Goal: Information Seeking & Learning: Learn about a topic

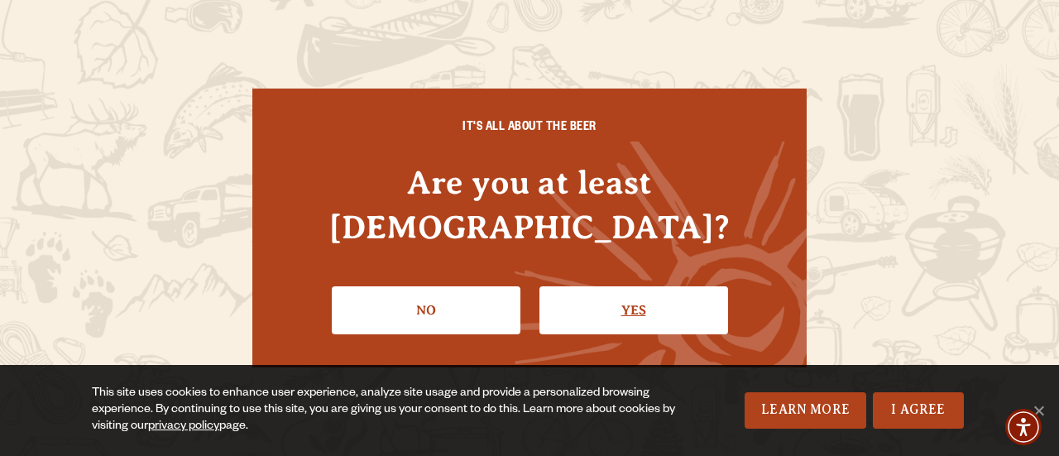
click at [627, 304] on link "Yes" at bounding box center [633, 310] width 189 height 48
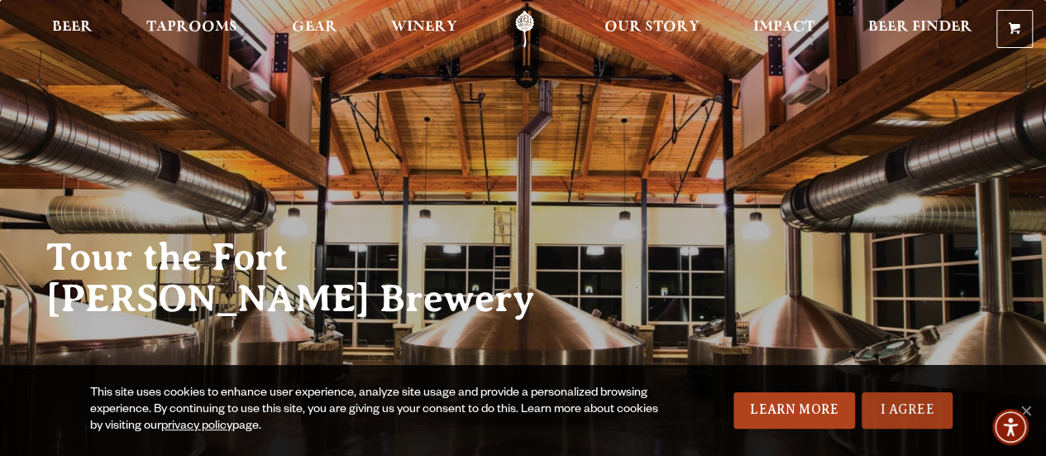
click at [920, 414] on link "I Agree" at bounding box center [907, 410] width 91 height 36
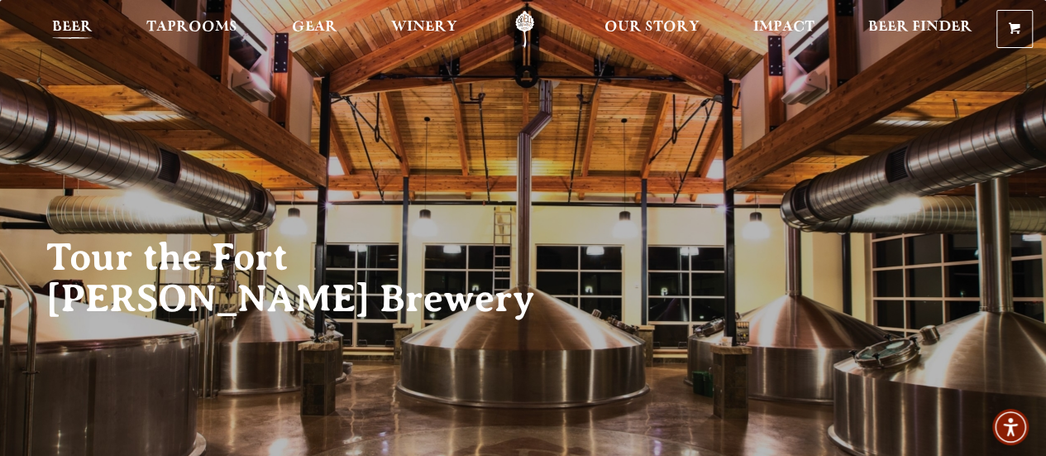
click at [76, 28] on span "Beer" at bounding box center [72, 27] width 41 height 13
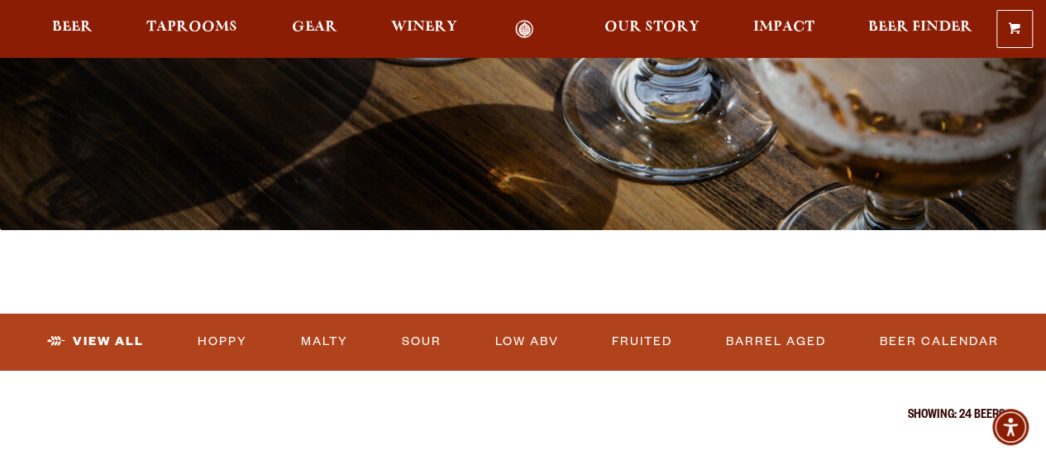
scroll to position [316, 0]
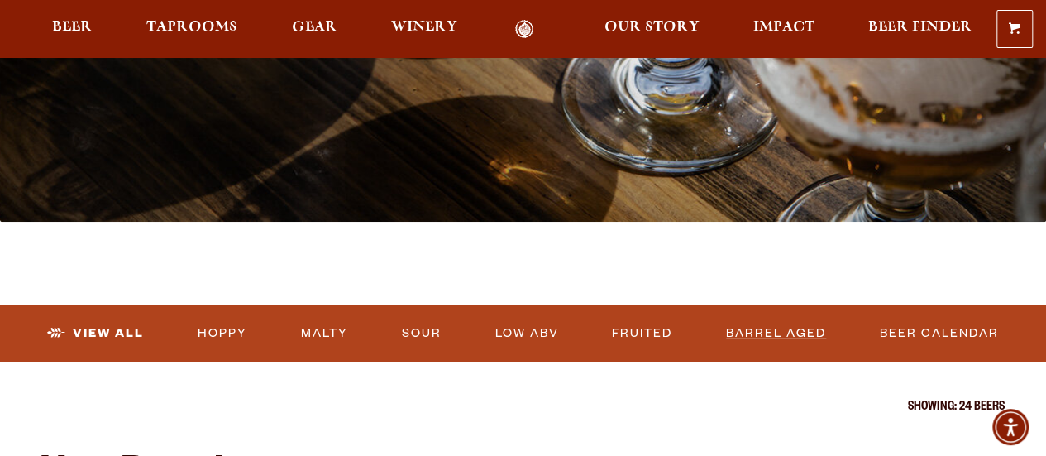
click at [794, 337] on link "Barrel Aged" at bounding box center [776, 333] width 113 height 38
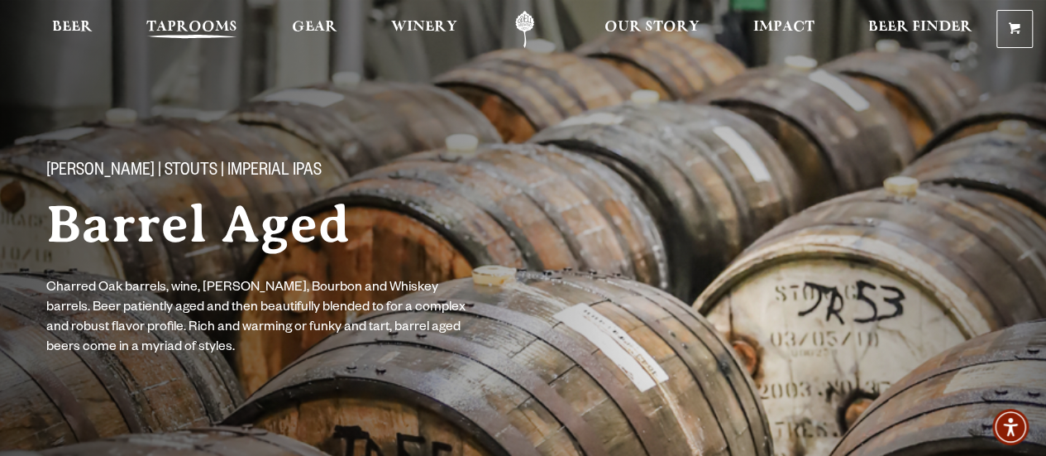
click at [202, 33] on span "Taprooms" at bounding box center [191, 27] width 91 height 13
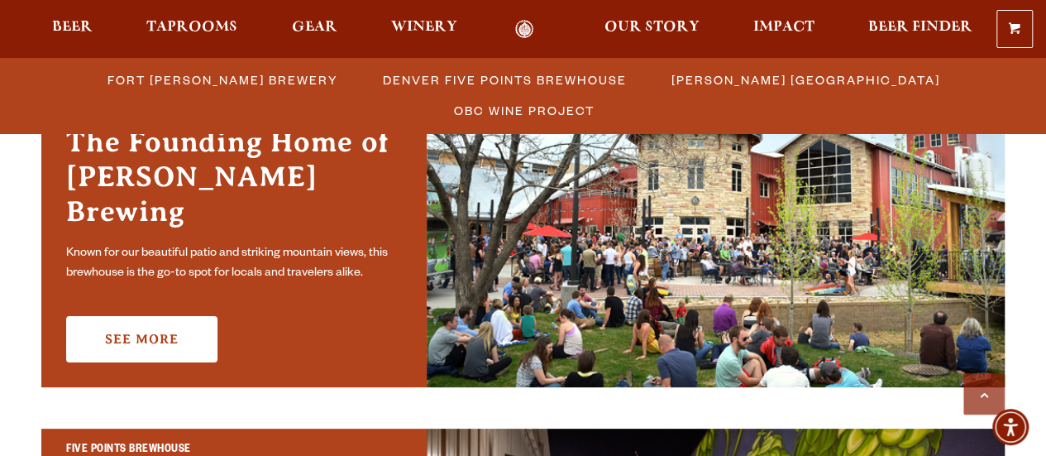
scroll to position [543, 0]
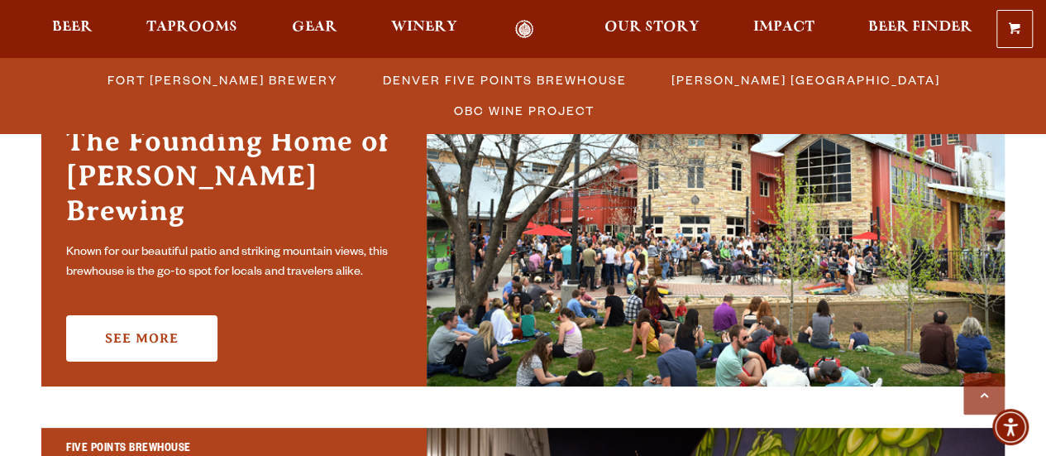
click at [430, 332] on img at bounding box center [716, 233] width 578 height 306
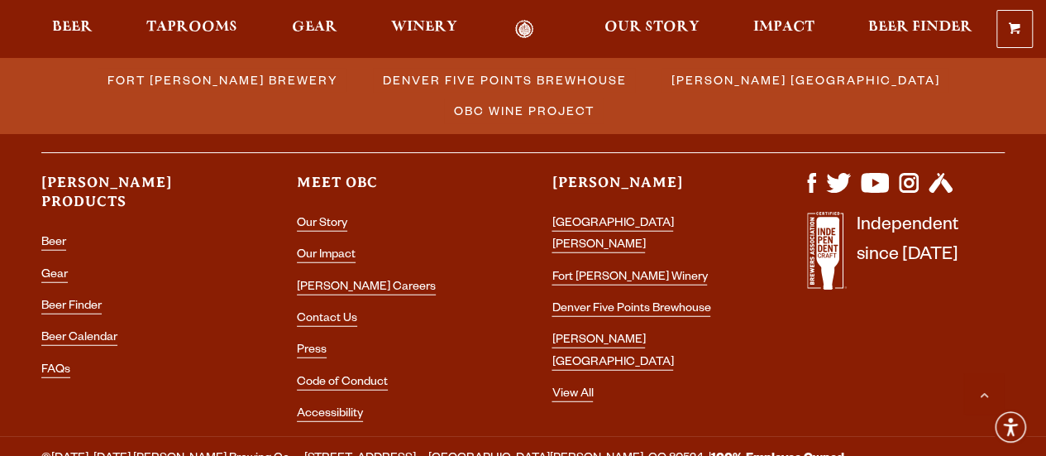
scroll to position [2002, 0]
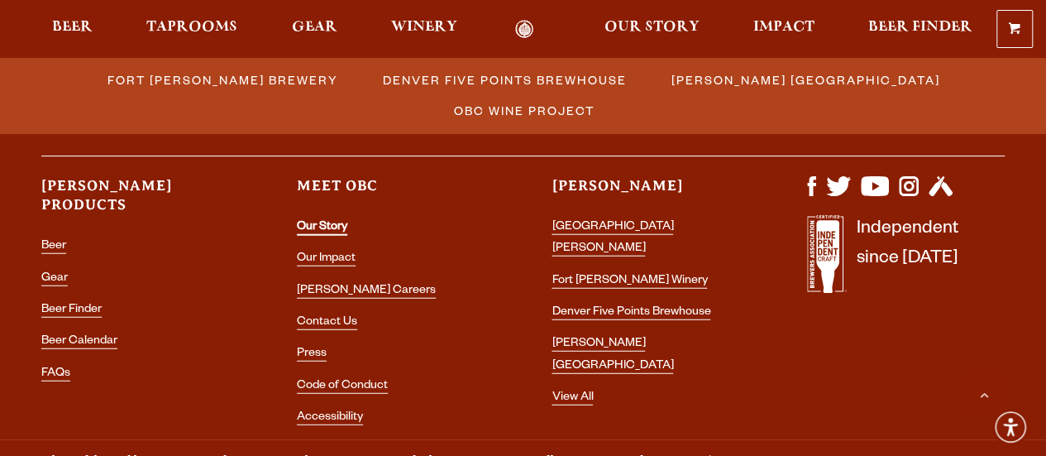
click at [345, 226] on link "Our Story" at bounding box center [322, 228] width 50 height 15
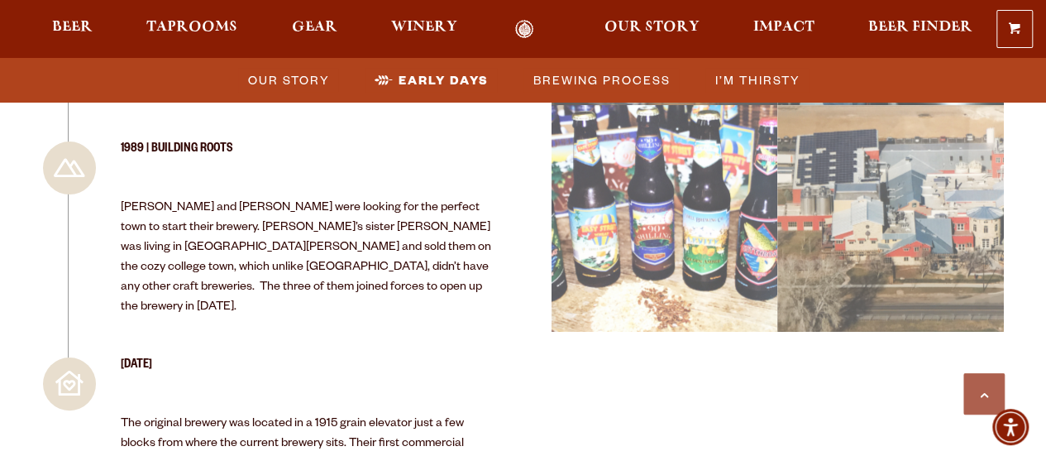
scroll to position [2040, 0]
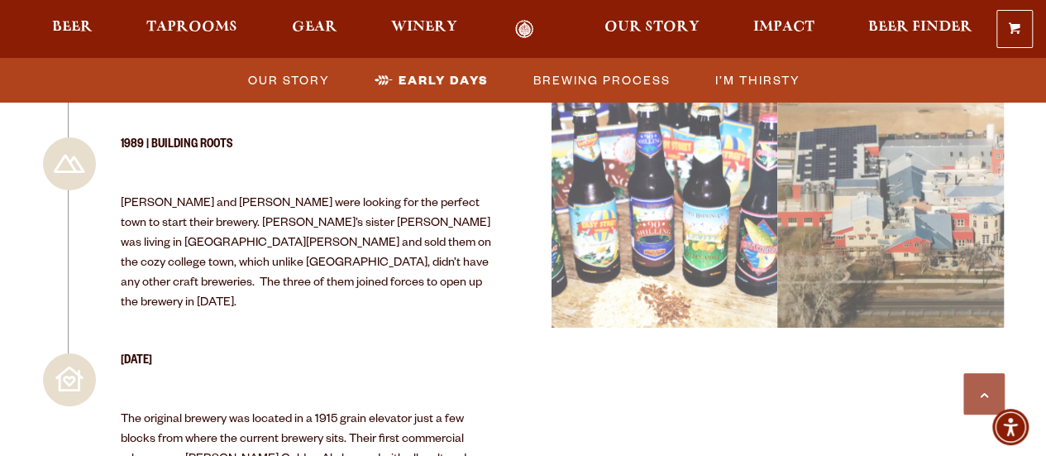
click at [834, 420] on div "BUILT FROM THE GROUND UP Founded in 1989, Odell Brewing was started by Doug Ode…" at bounding box center [523, 464] width 964 height 3763
click at [414, 78] on span "Early Days" at bounding box center [444, 80] width 90 height 24
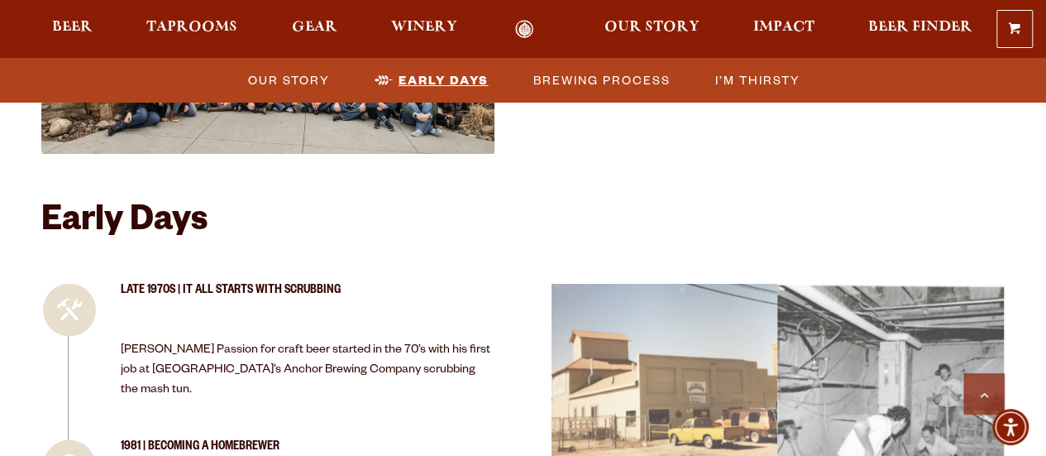
scroll to position [1401, 0]
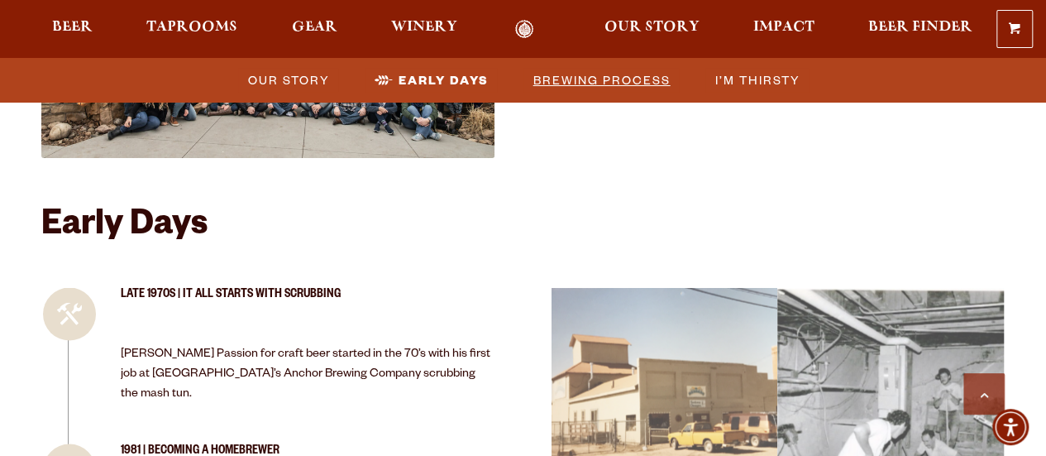
click at [616, 81] on span "Brewing Process" at bounding box center [601, 80] width 137 height 24
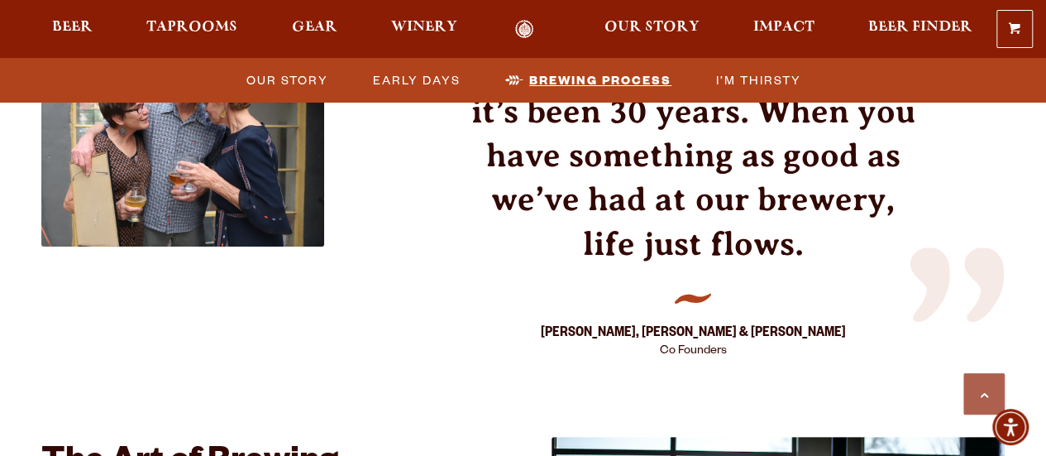
scroll to position [2768, 0]
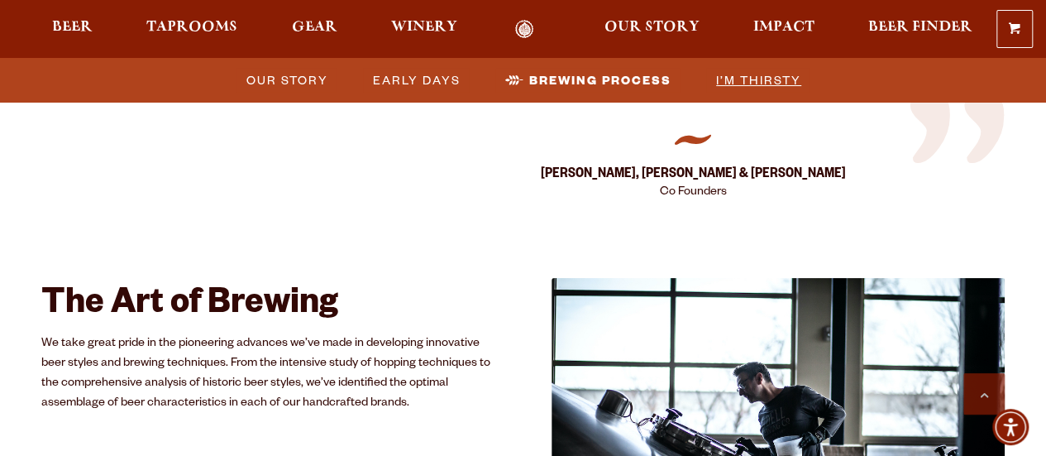
click at [741, 86] on span "I’m Thirsty" at bounding box center [758, 80] width 85 height 24
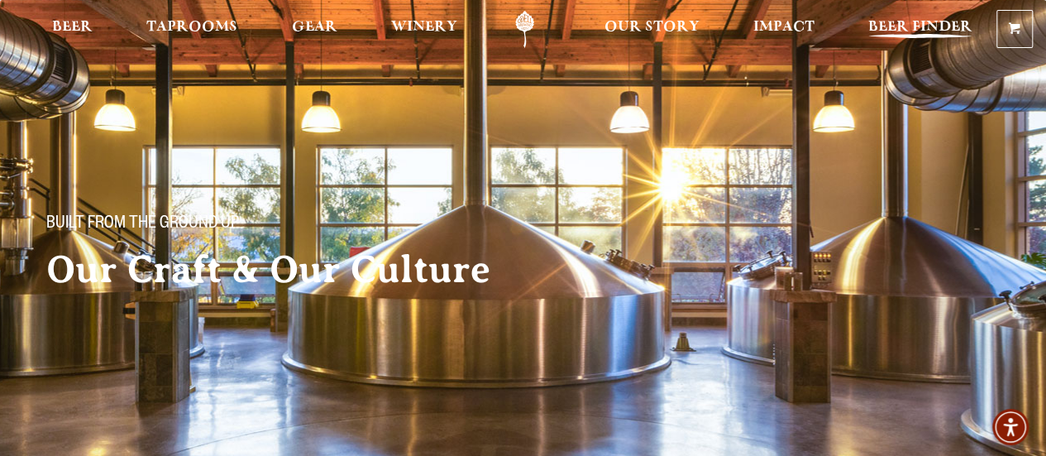
click at [878, 26] on span "Beer Finder" at bounding box center [920, 27] width 104 height 13
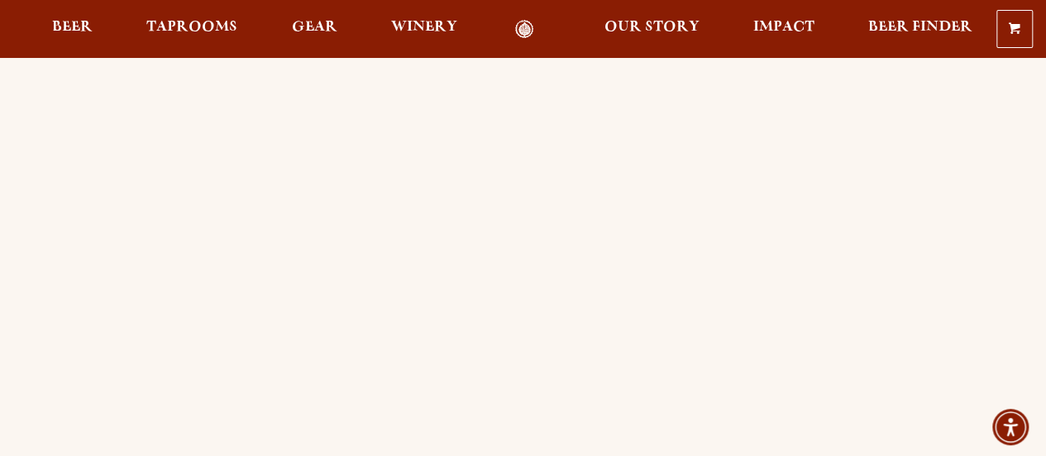
scroll to position [25, 0]
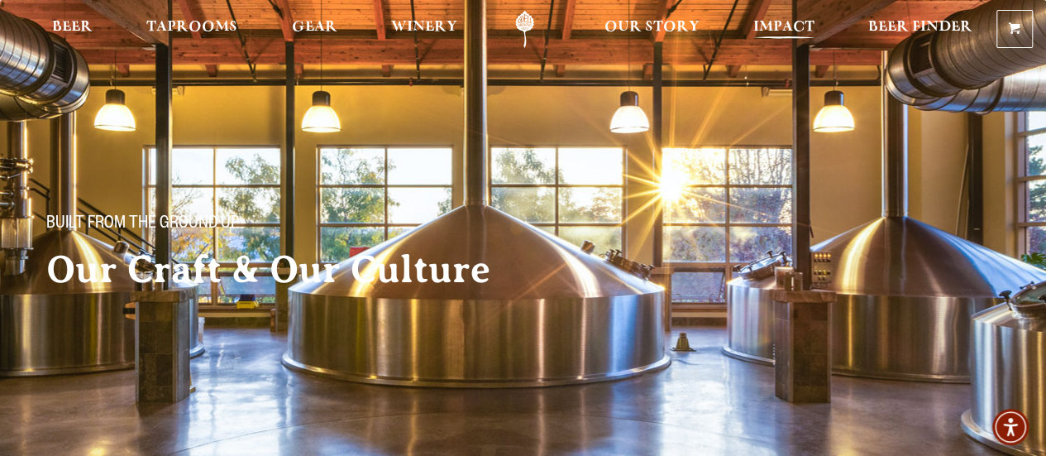
click at [781, 26] on span "Impact" at bounding box center [783, 27] width 61 height 13
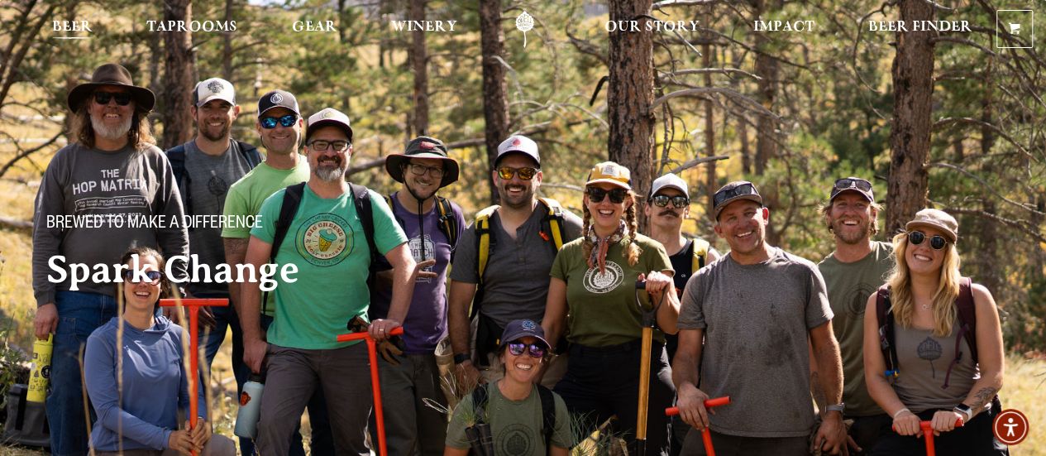
click at [57, 31] on span "Beer" at bounding box center [72, 27] width 41 height 13
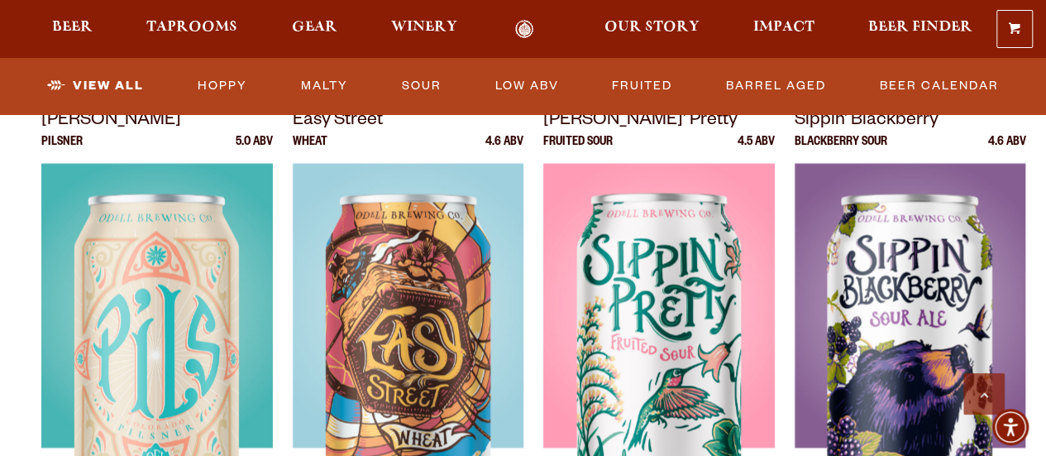
scroll to position [1211, 0]
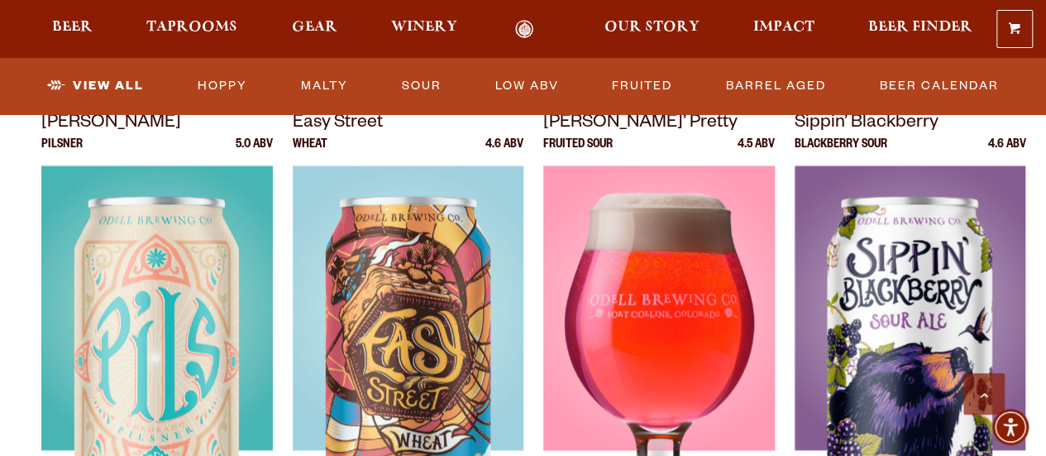
click at [763, 321] on img at bounding box center [659, 372] width 232 height 414
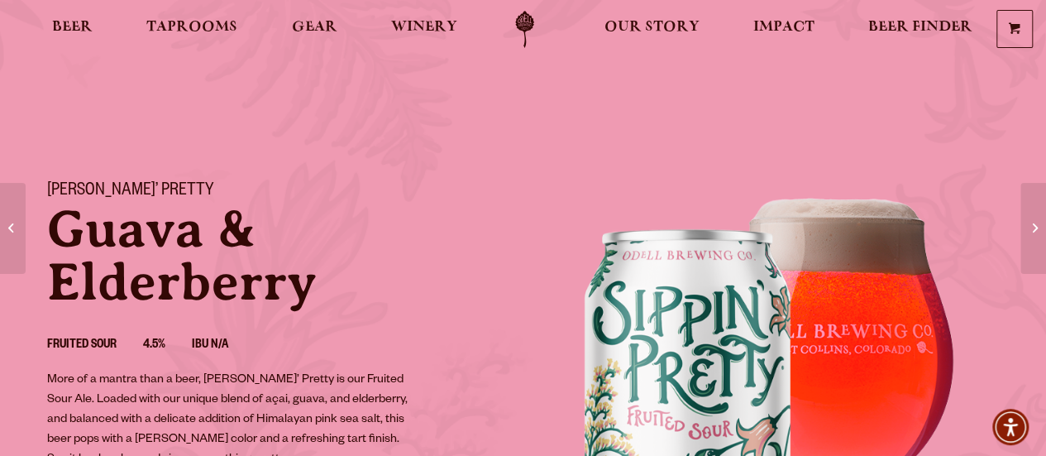
click at [959, 139] on section "[PERSON_NAME]’ Pretty [PERSON_NAME] & [PERSON_NAME] Fruited Sour 4.5% IBU N/A M…" at bounding box center [523, 423] width 1046 height 847
click at [63, 21] on span "Beer" at bounding box center [72, 27] width 41 height 13
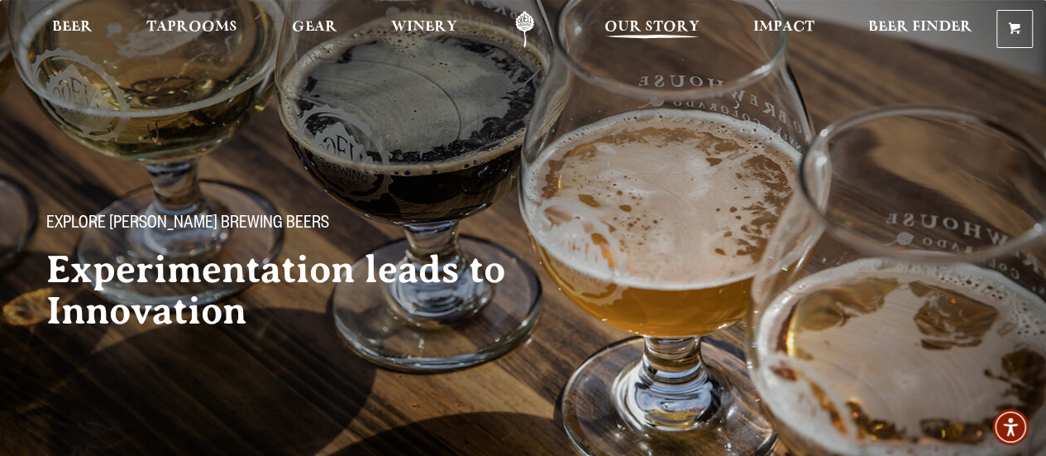
click at [648, 22] on span "Our Story" at bounding box center [652, 27] width 95 height 13
